Goal: Task Accomplishment & Management: Manage account settings

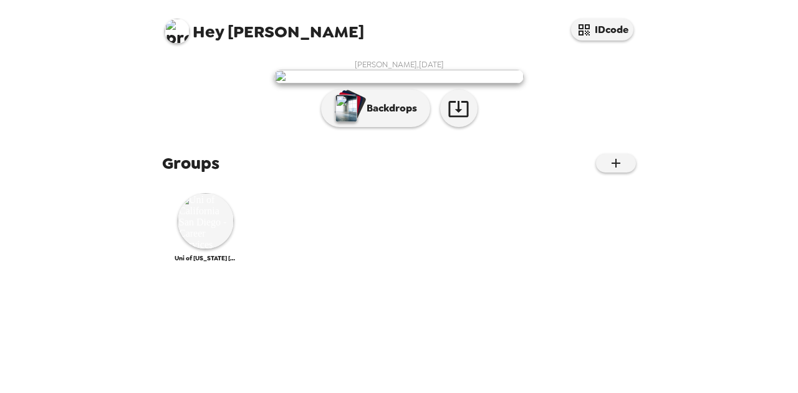
scroll to position [212, 0]
click at [212, 249] on img at bounding box center [206, 221] width 56 height 56
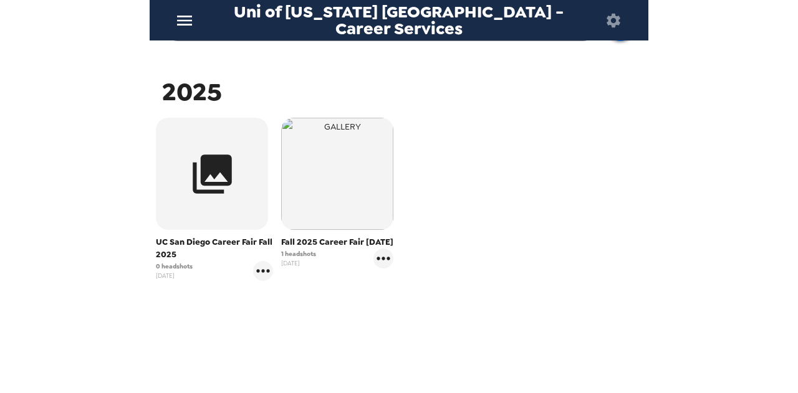
scroll to position [187, 0]
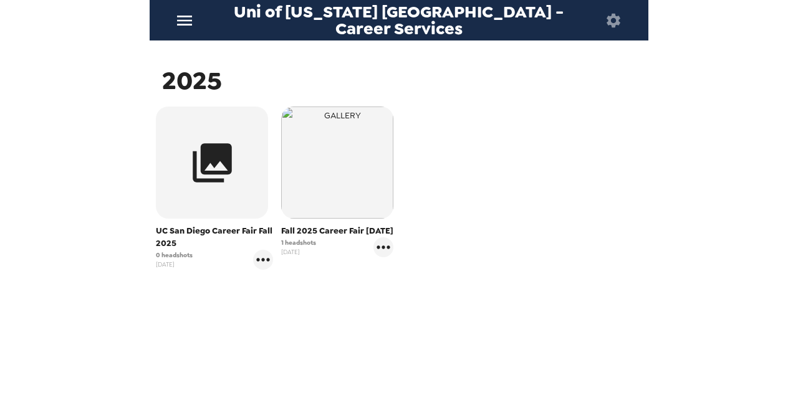
click at [370, 257] on div "1 headshots 8/15/25" at bounding box center [337, 247] width 112 height 20
click at [377, 249] on icon "gallery menu" at bounding box center [383, 247] width 13 height 3
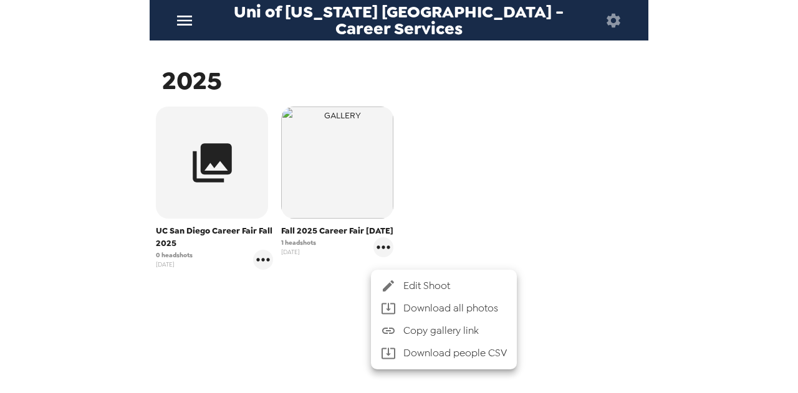
click at [313, 275] on div at bounding box center [399, 196] width 798 height 393
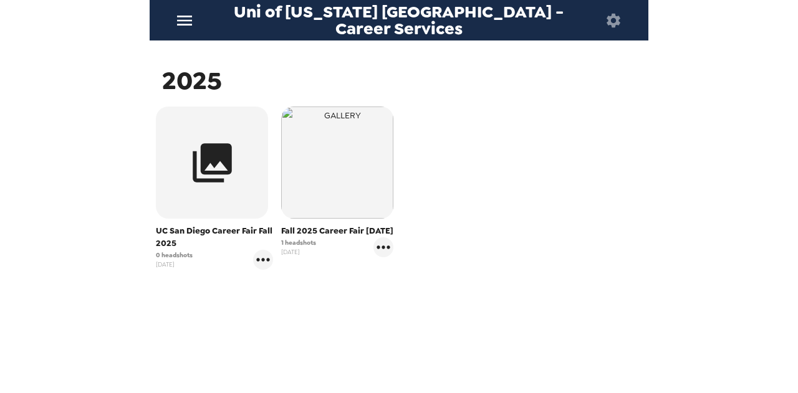
click at [178, 19] on icon "menu" at bounding box center [185, 21] width 20 height 20
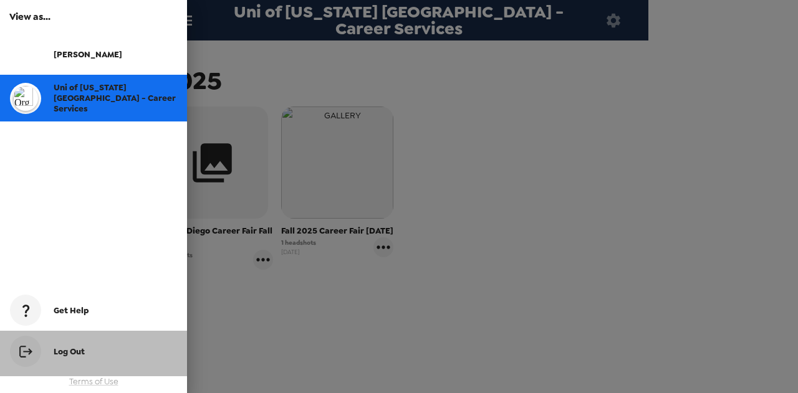
click at [67, 348] on span "Log Out" at bounding box center [69, 352] width 31 height 11
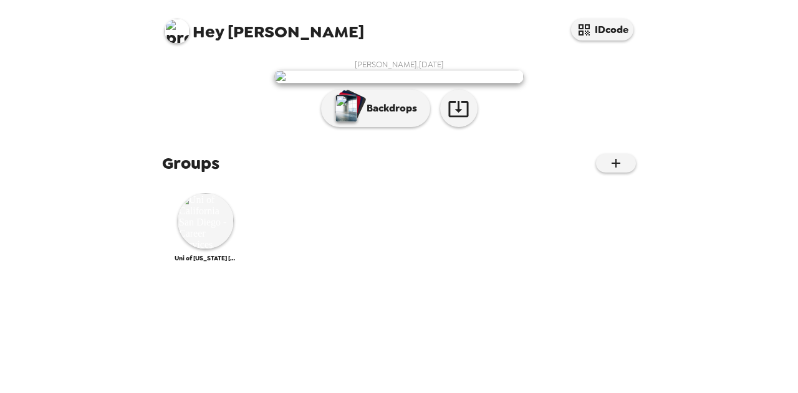
scroll to position [212, 0]
click at [219, 249] on img at bounding box center [206, 221] width 56 height 56
